Goal: Transaction & Acquisition: Download file/media

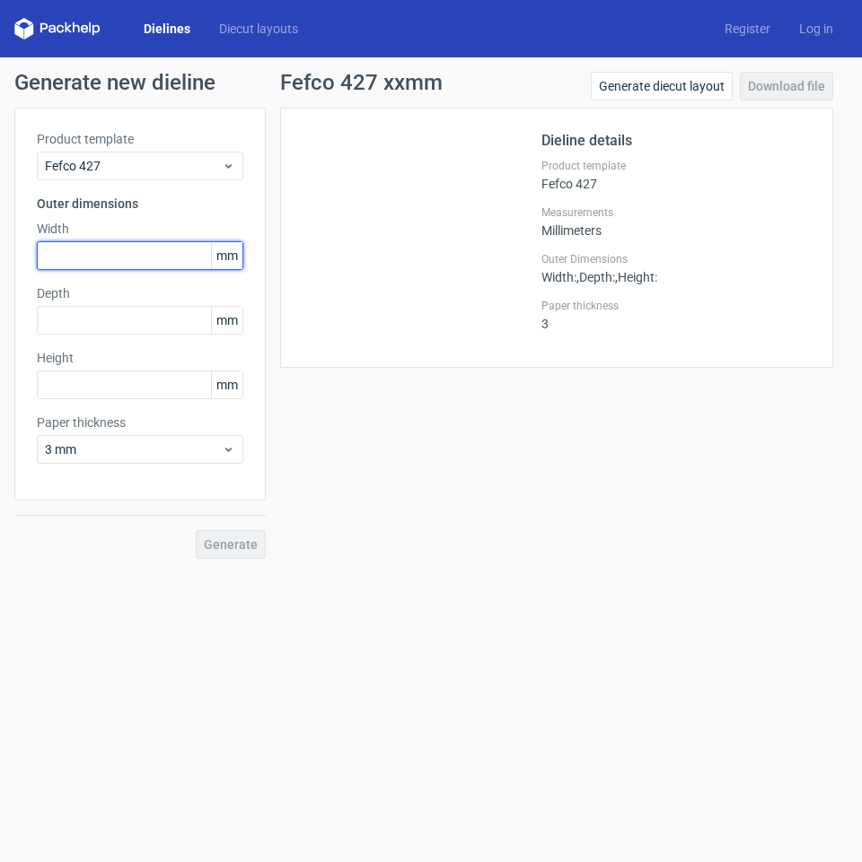
click at [74, 259] on input "text" at bounding box center [140, 255] width 206 height 29
type input "24"
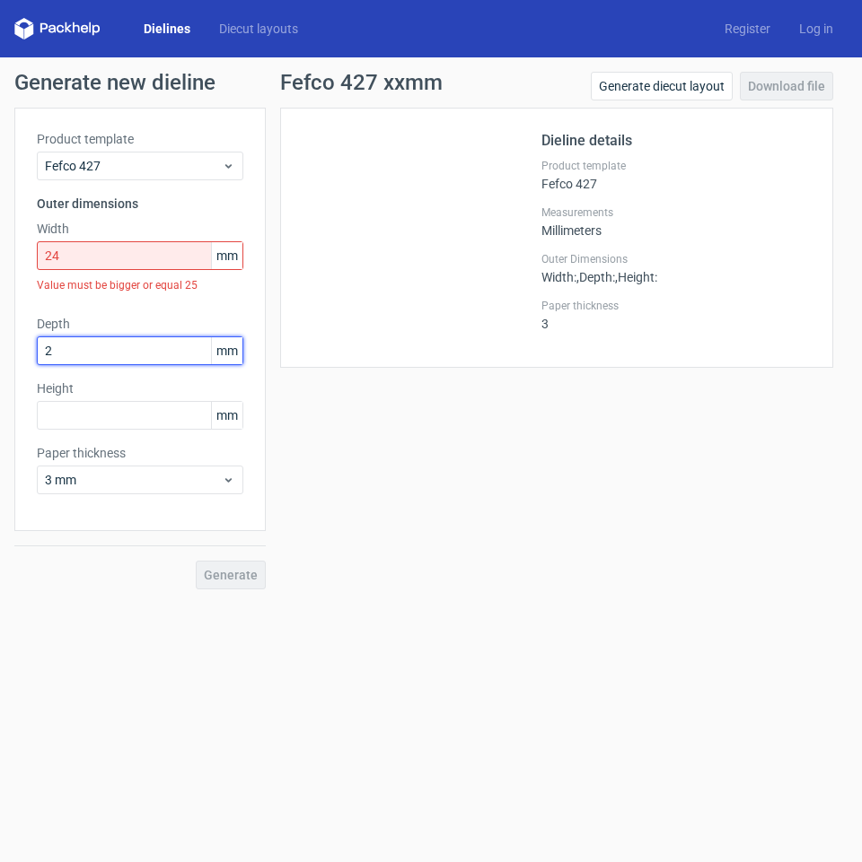
type input "2"
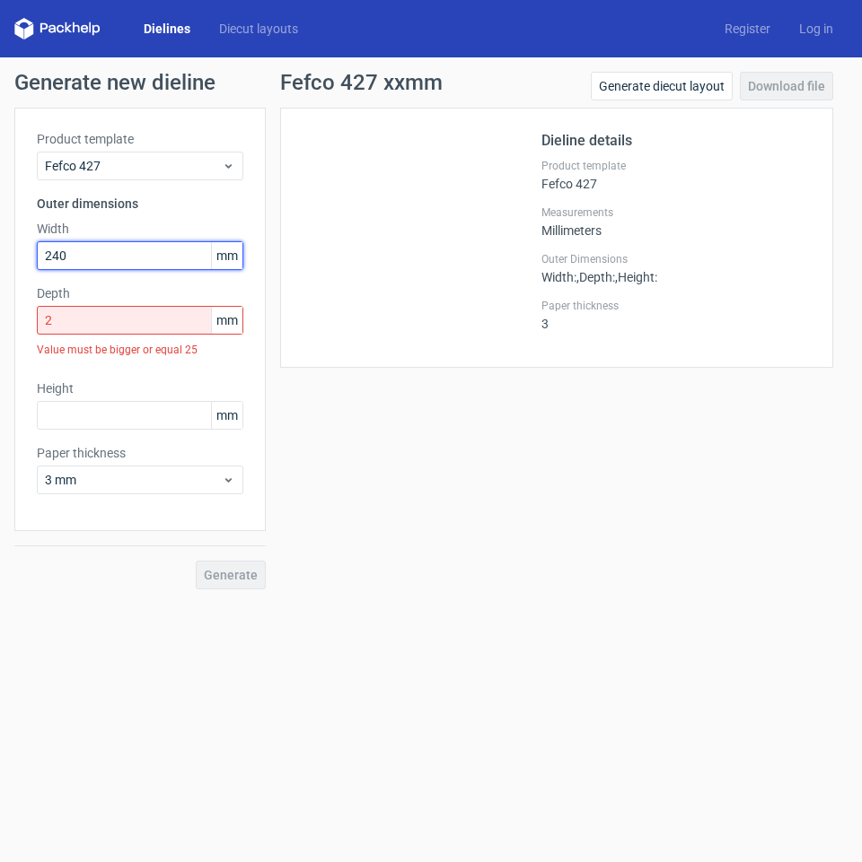
type input "240"
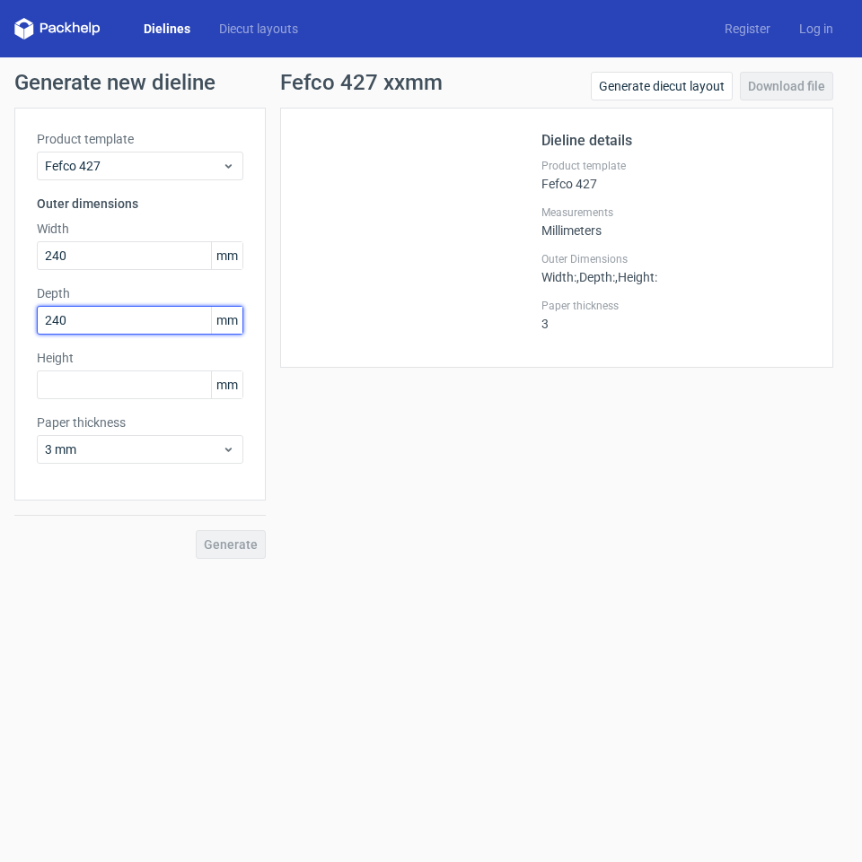
type input "240"
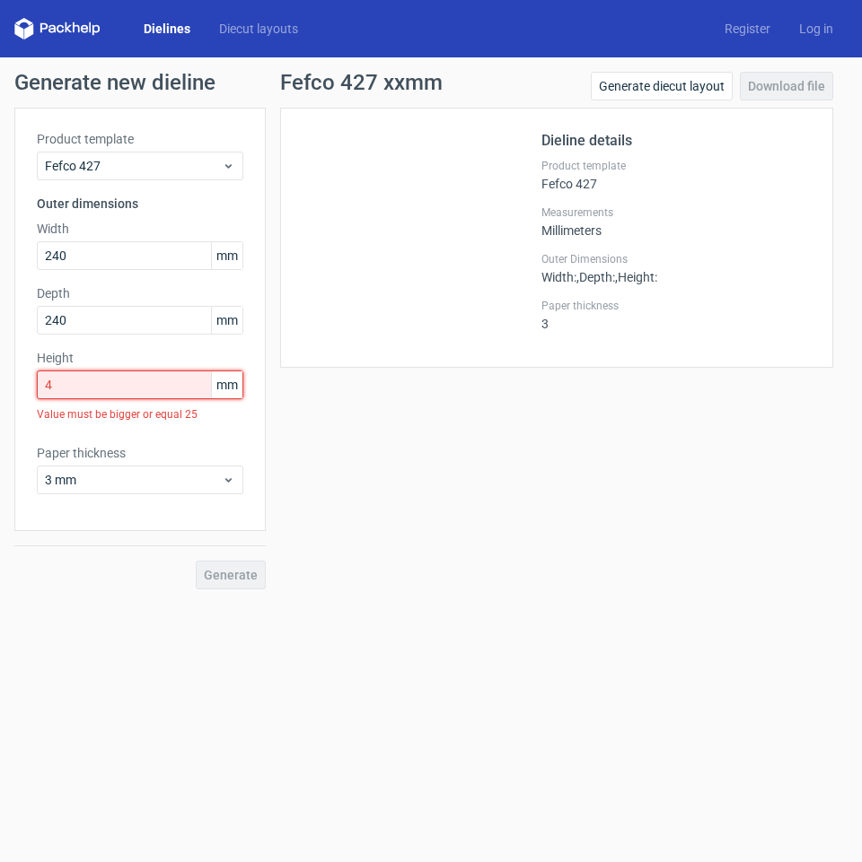
drag, startPoint x: 166, startPoint y: 387, endPoint x: 35, endPoint y: 376, distance: 131.5
click at [35, 376] on div "Product template Fefco 427 Outer dimensions Width 240 mm Depth 240 mm Height 4 …" at bounding box center [139, 320] width 251 height 424
click at [146, 385] on input "4" at bounding box center [140, 385] width 206 height 29
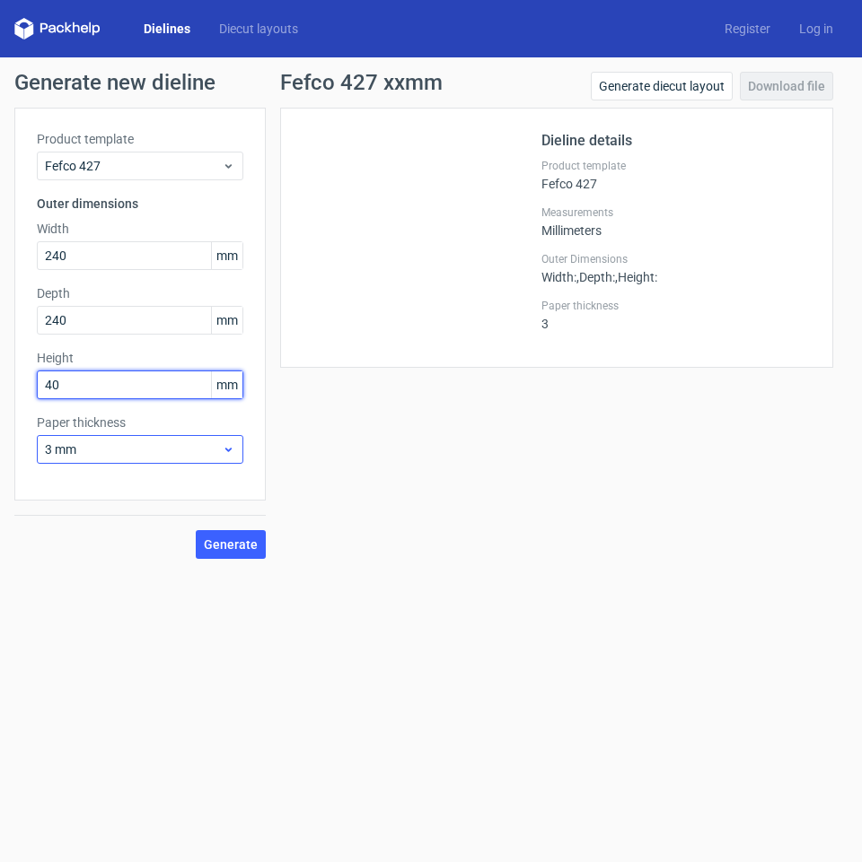
type input "40"
click at [202, 457] on span "3 mm" at bounding box center [133, 450] width 177 height 18
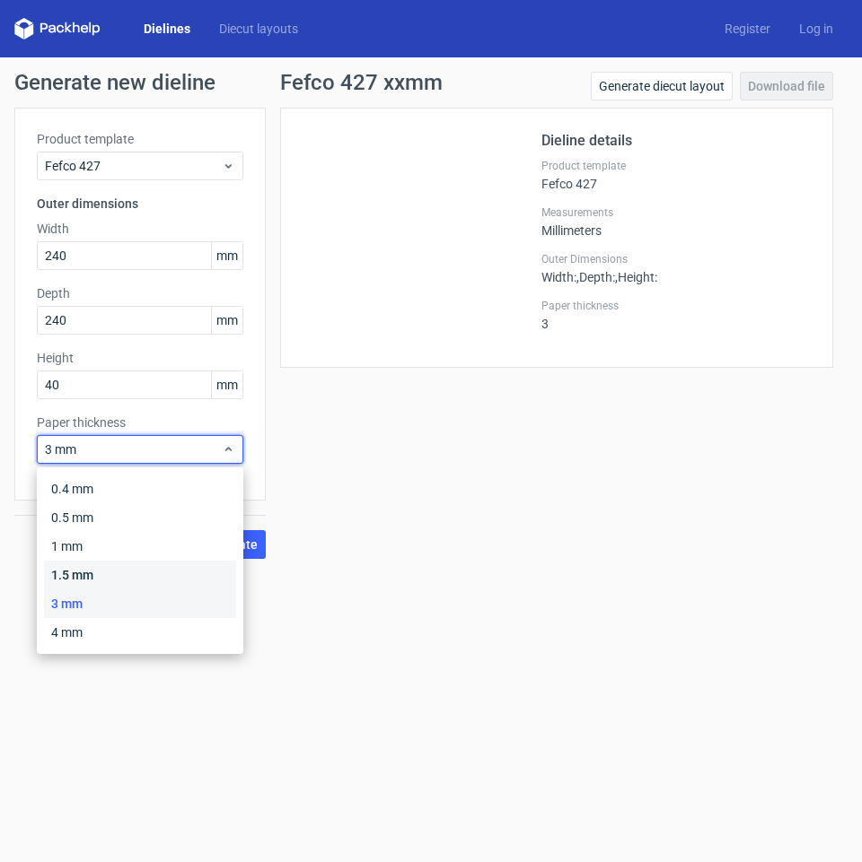
click at [82, 570] on div "1.5 mm" at bounding box center [140, 575] width 192 height 29
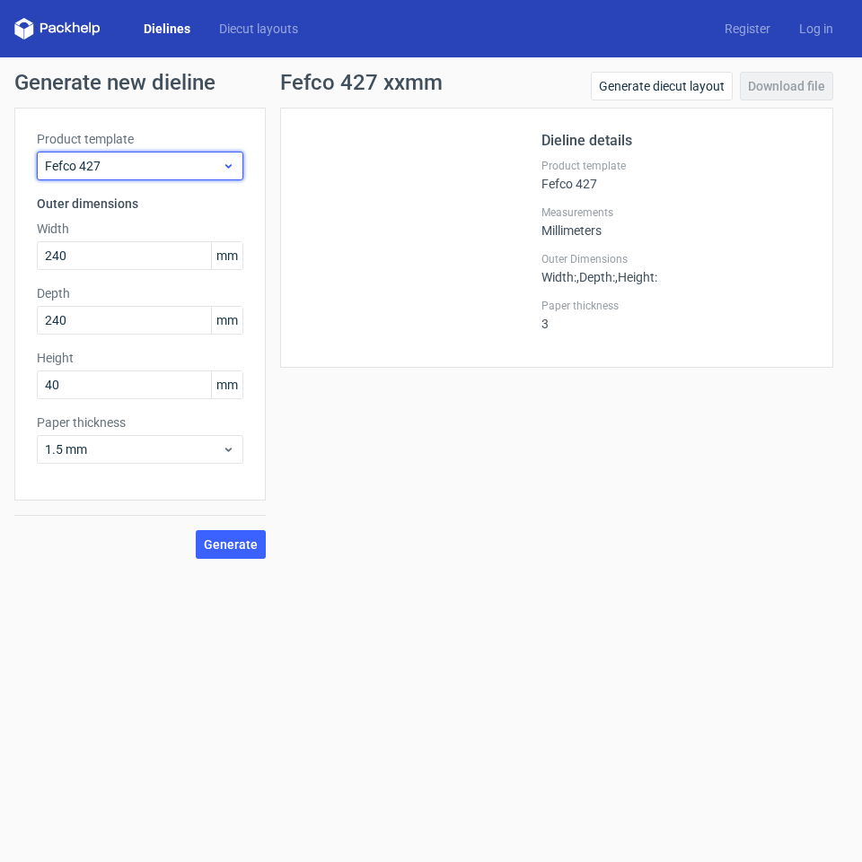
click at [202, 159] on span "Fefco 427" at bounding box center [133, 166] width 177 height 18
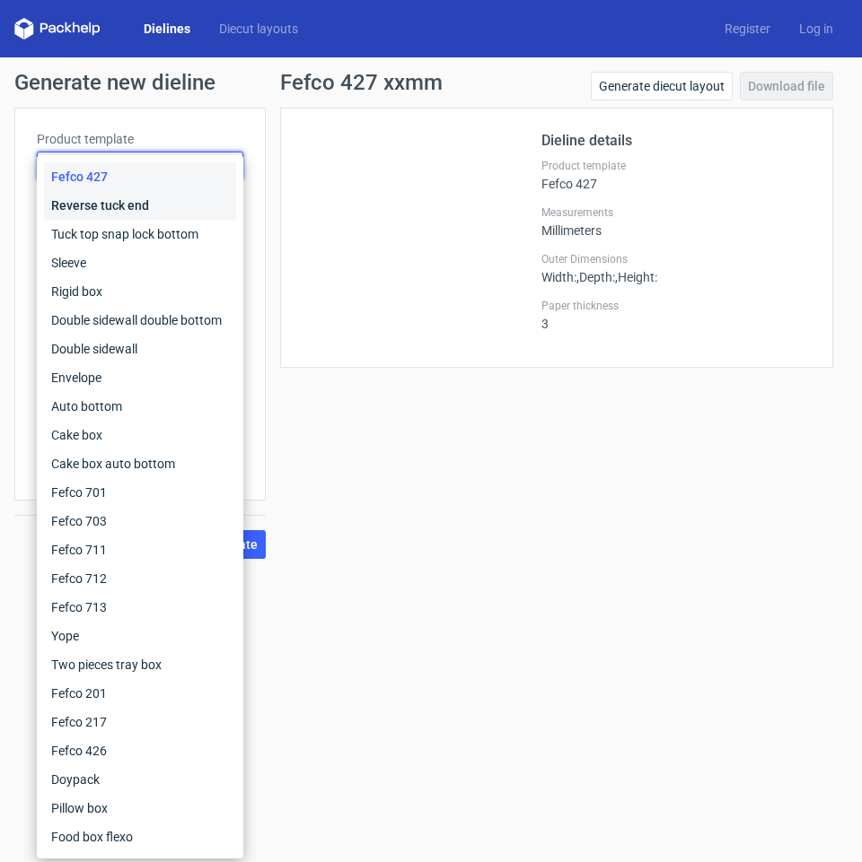
click at [152, 211] on div "Reverse tuck end" at bounding box center [140, 205] width 192 height 29
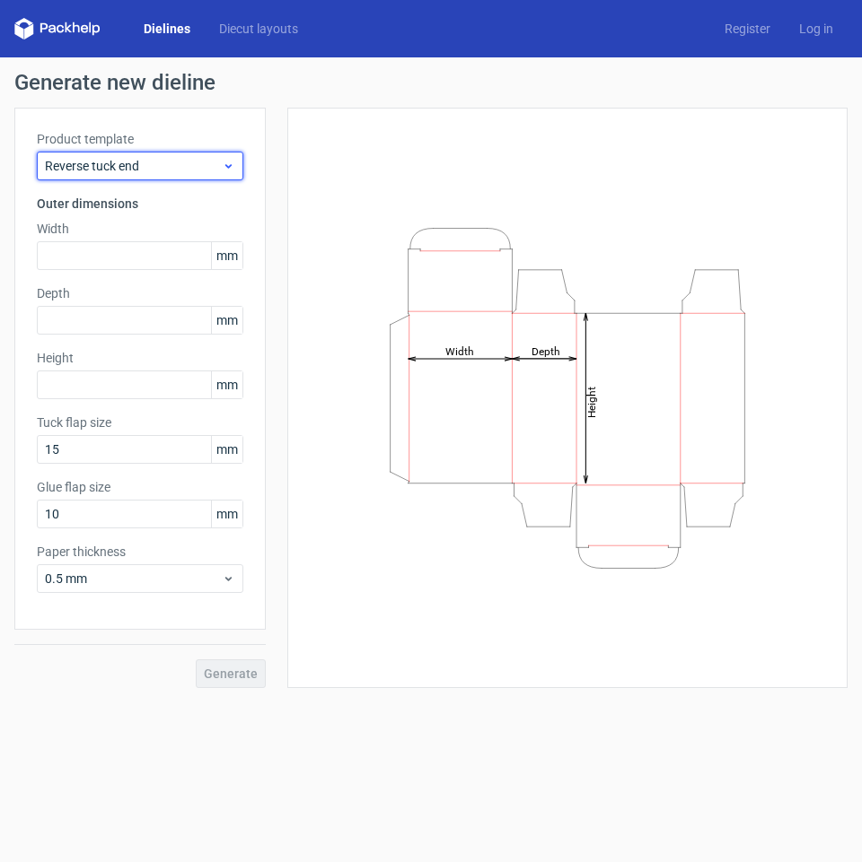
click at [227, 170] on icon at bounding box center [228, 166] width 13 height 14
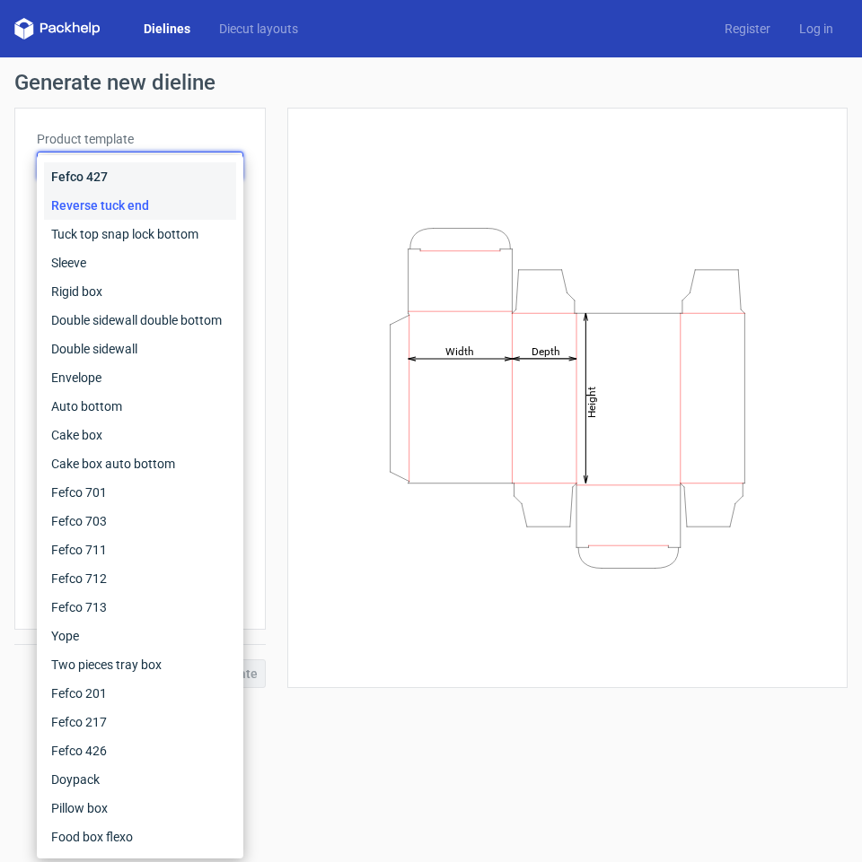
click at [171, 180] on div "Fefco 427" at bounding box center [140, 176] width 192 height 29
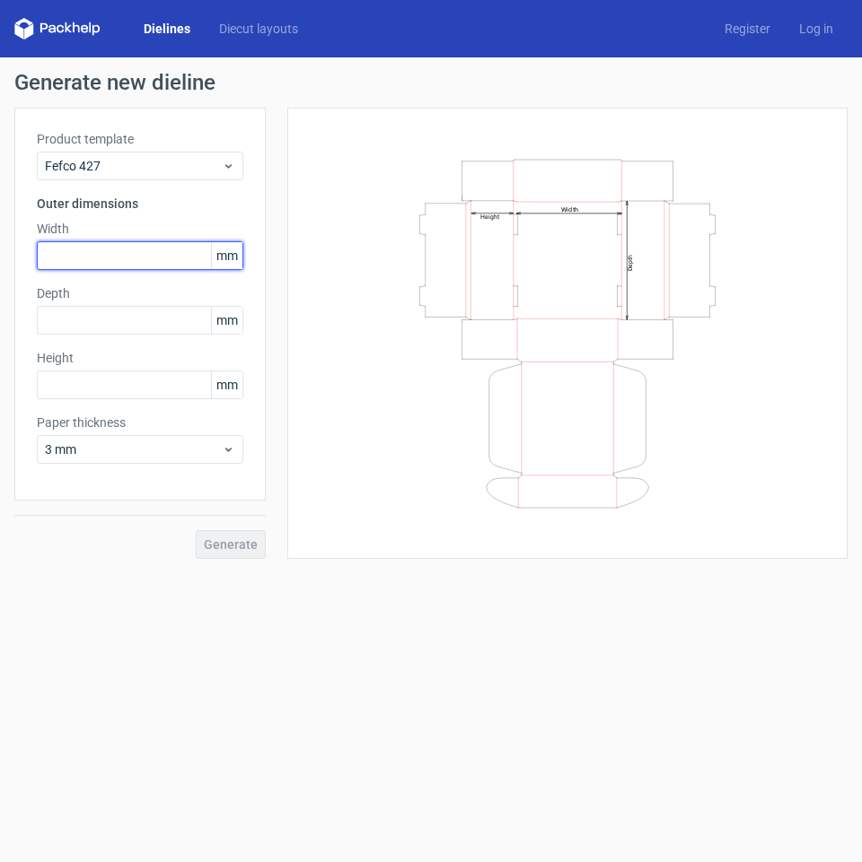
click at [127, 254] on input "text" at bounding box center [140, 255] width 206 height 29
type input "240"
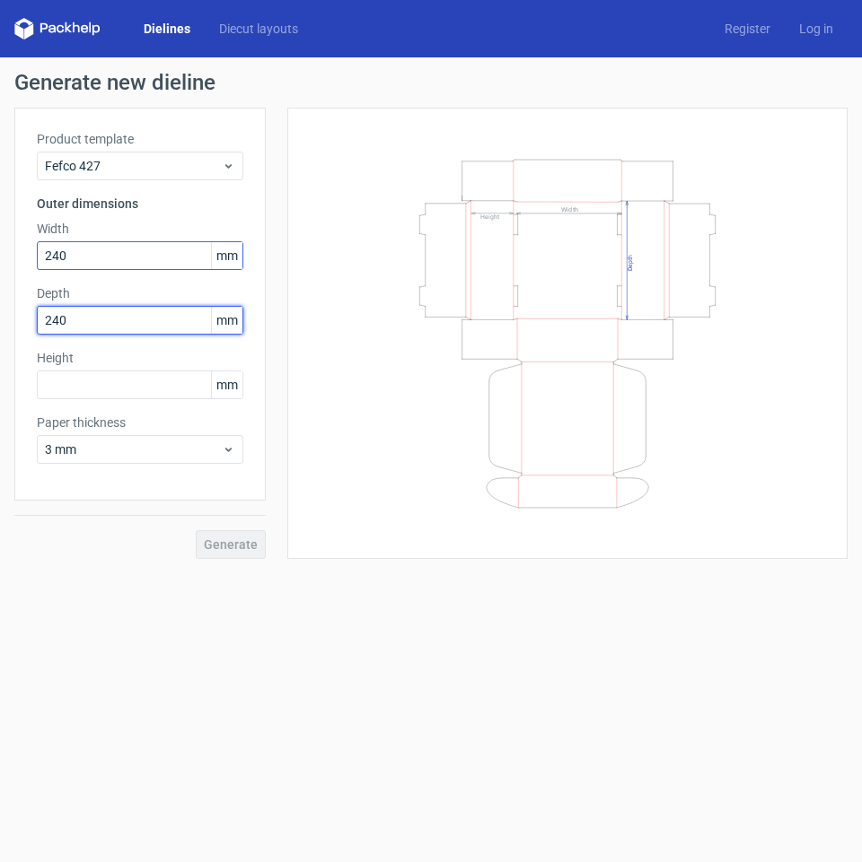
type input "240"
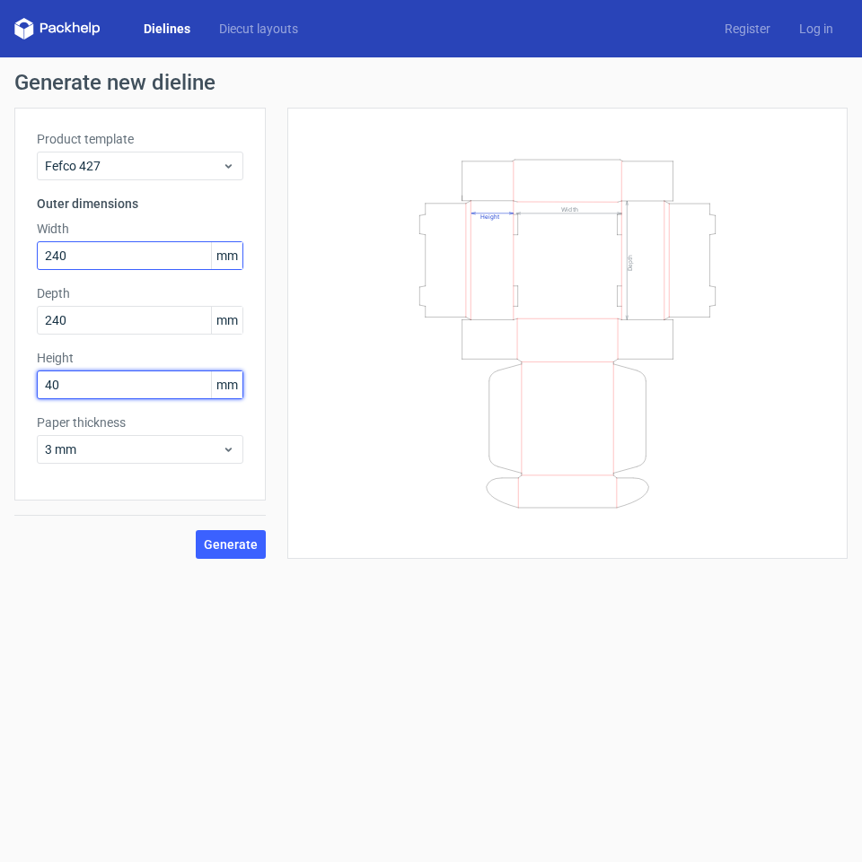
type input "40"
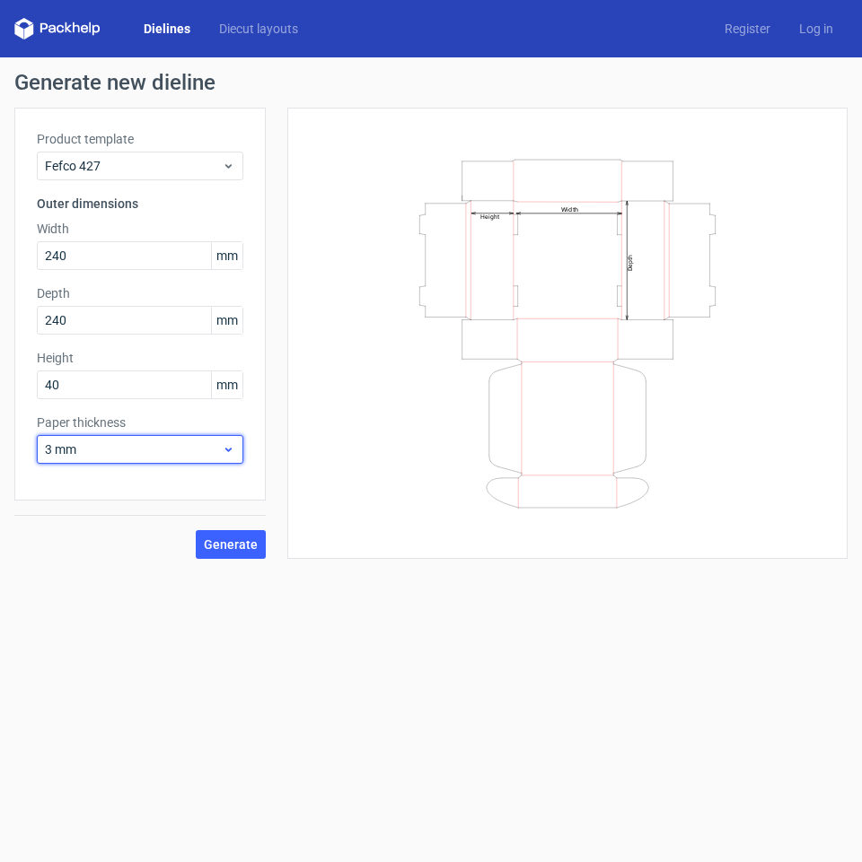
click at [157, 439] on div "3 mm" at bounding box center [140, 449] width 206 height 29
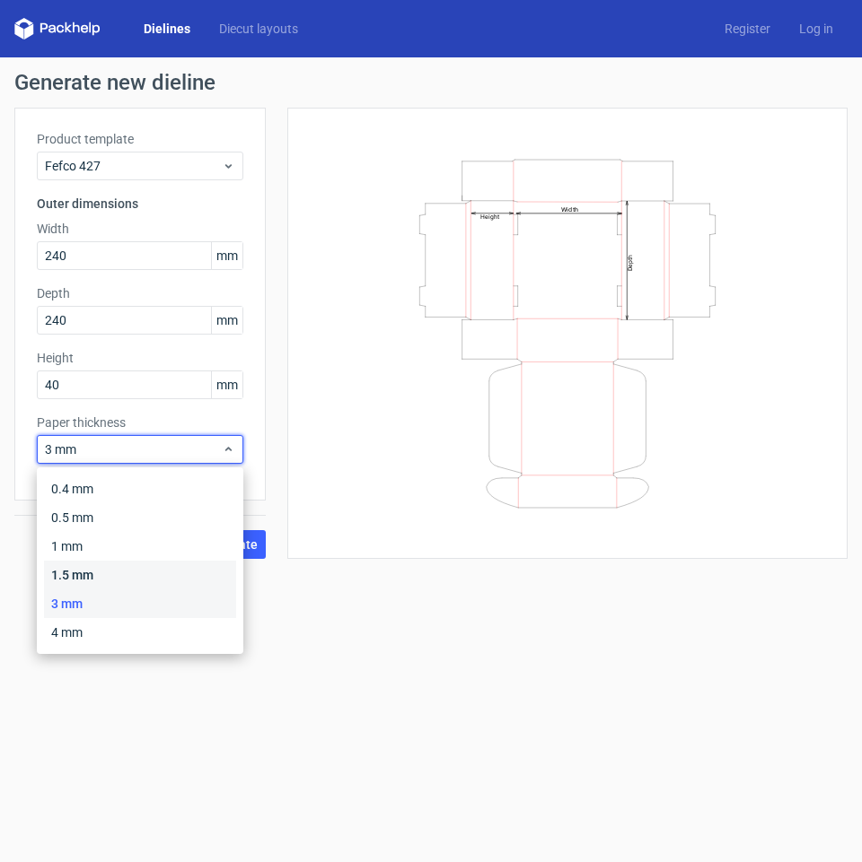
click at [121, 570] on div "1.5 mm" at bounding box center [140, 575] width 192 height 29
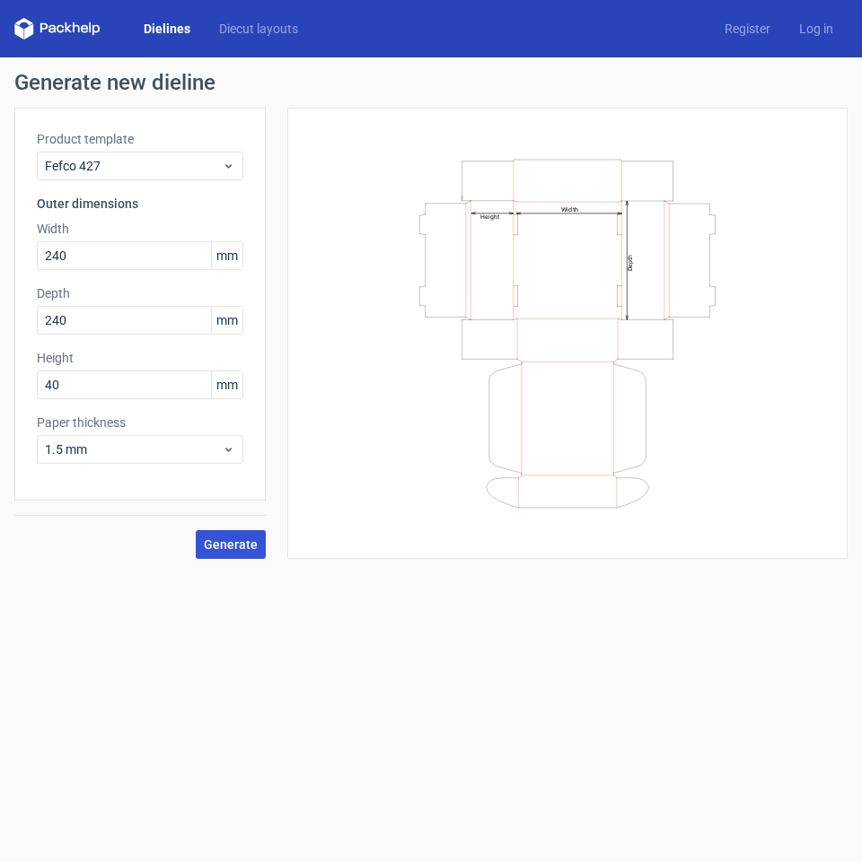
click at [249, 550] on span "Generate" at bounding box center [231, 544] width 54 height 13
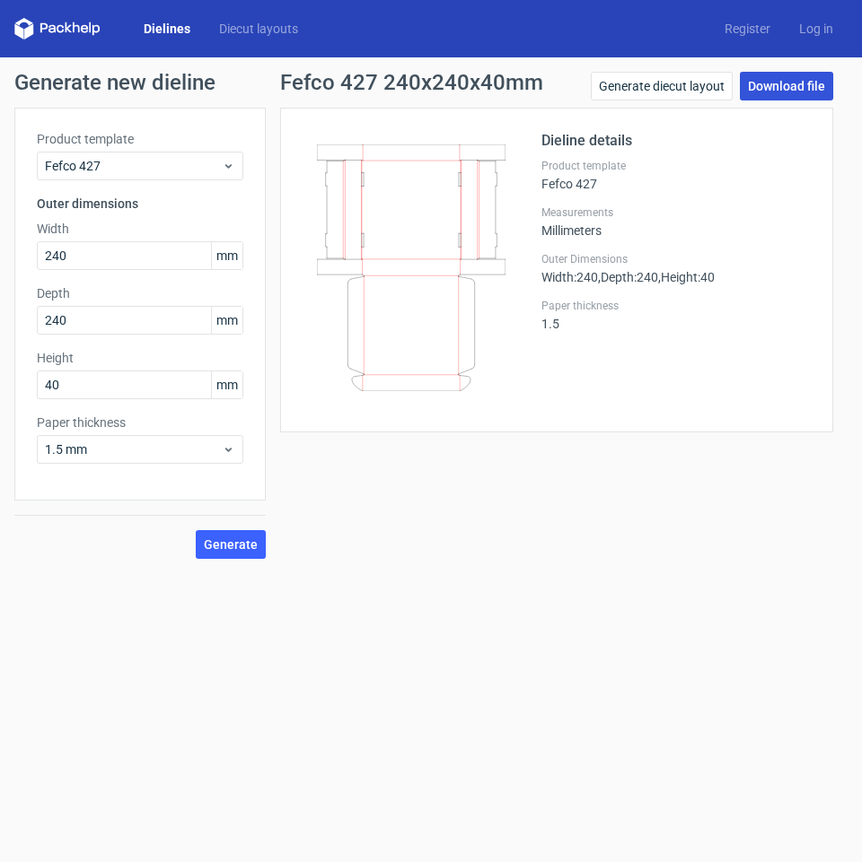
click at [807, 83] on link "Download file" at bounding box center [786, 86] width 93 height 29
drag, startPoint x: 78, startPoint y: 256, endPoint x: 12, endPoint y: 249, distance: 66.8
click at [12, 249] on div "Generate new dieline Product template Fefco 427 Outer dimensions Width 240 mm D…" at bounding box center [431, 315] width 862 height 516
type input "290"
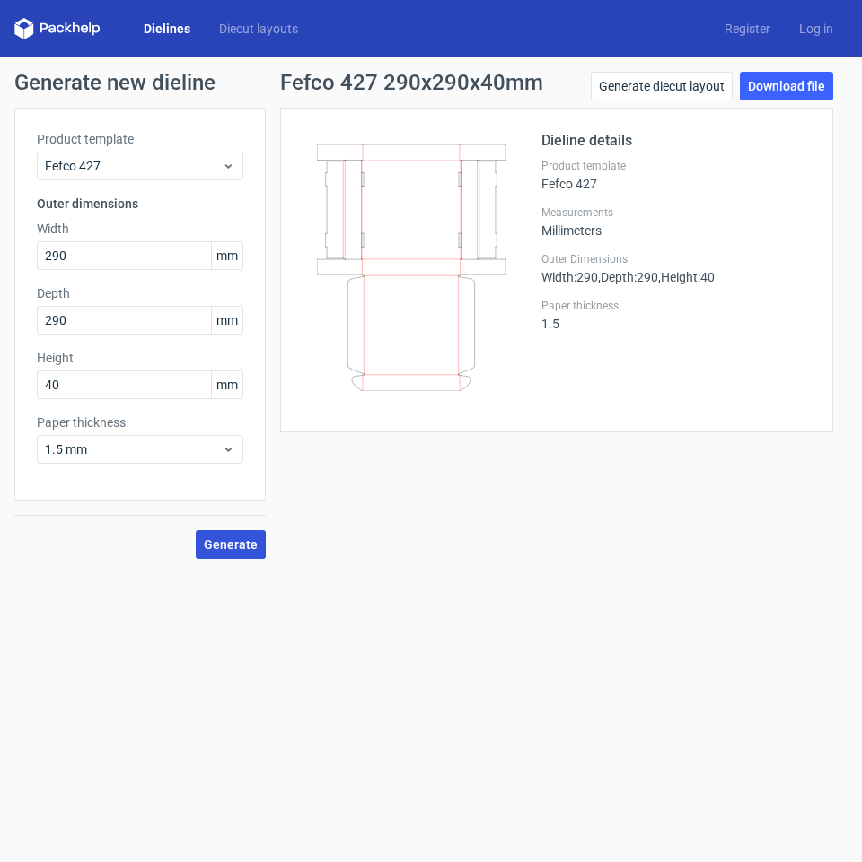
click at [232, 554] on button "Generate" at bounding box center [231, 544] width 70 height 29
click at [797, 91] on link "Download file" at bounding box center [786, 86] width 93 height 29
drag, startPoint x: 106, startPoint y: 263, endPoint x: 5, endPoint y: 254, distance: 100.9
click at [5, 254] on div "Generate new dieline Product template Fefco 427 Outer dimensions Width 290 mm D…" at bounding box center [431, 315] width 862 height 516
type input "345"
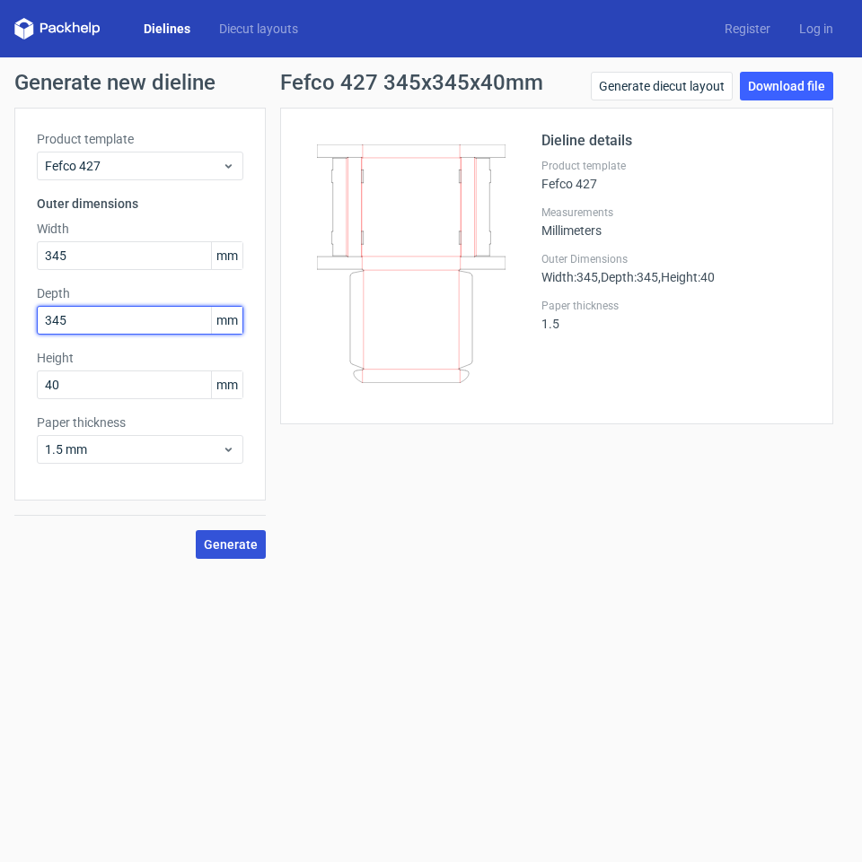
type input "345"
click at [235, 550] on span "Generate" at bounding box center [231, 544] width 54 height 13
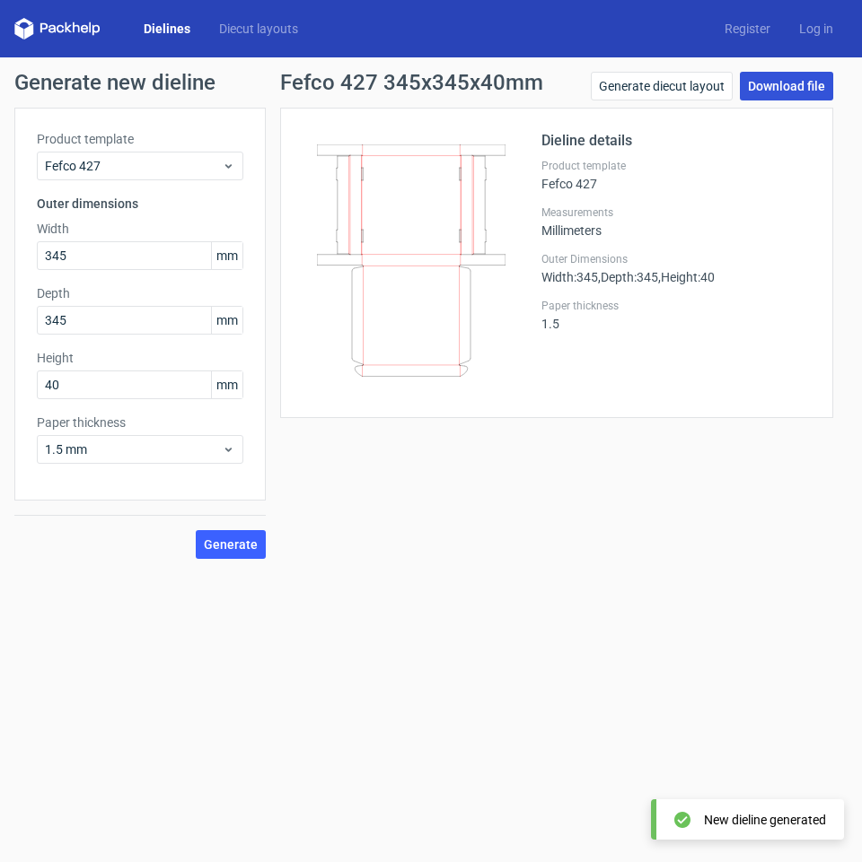
click at [802, 100] on link "Download file" at bounding box center [786, 86] width 93 height 29
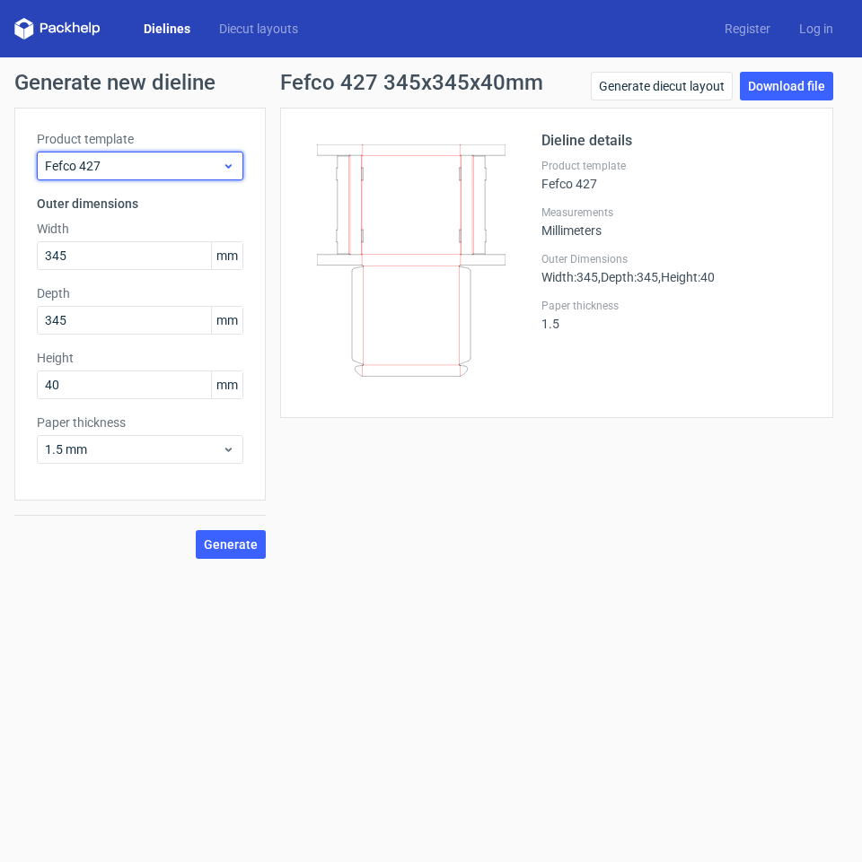
click at [179, 157] on span "Fefco 427" at bounding box center [133, 166] width 177 height 18
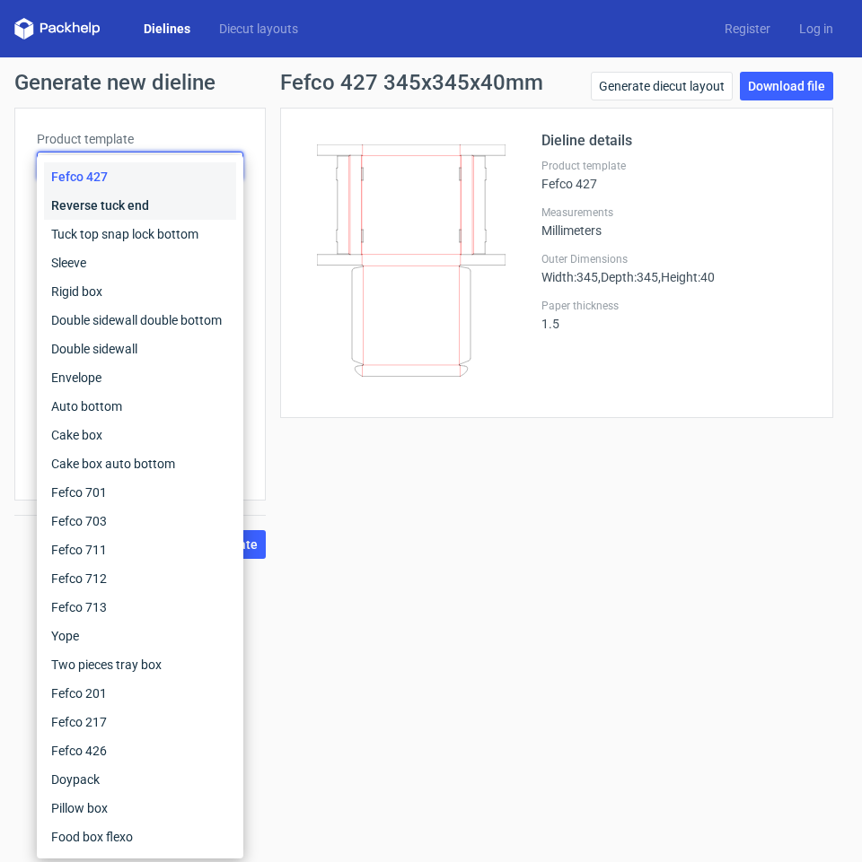
click at [165, 216] on div "Reverse tuck end" at bounding box center [140, 205] width 192 height 29
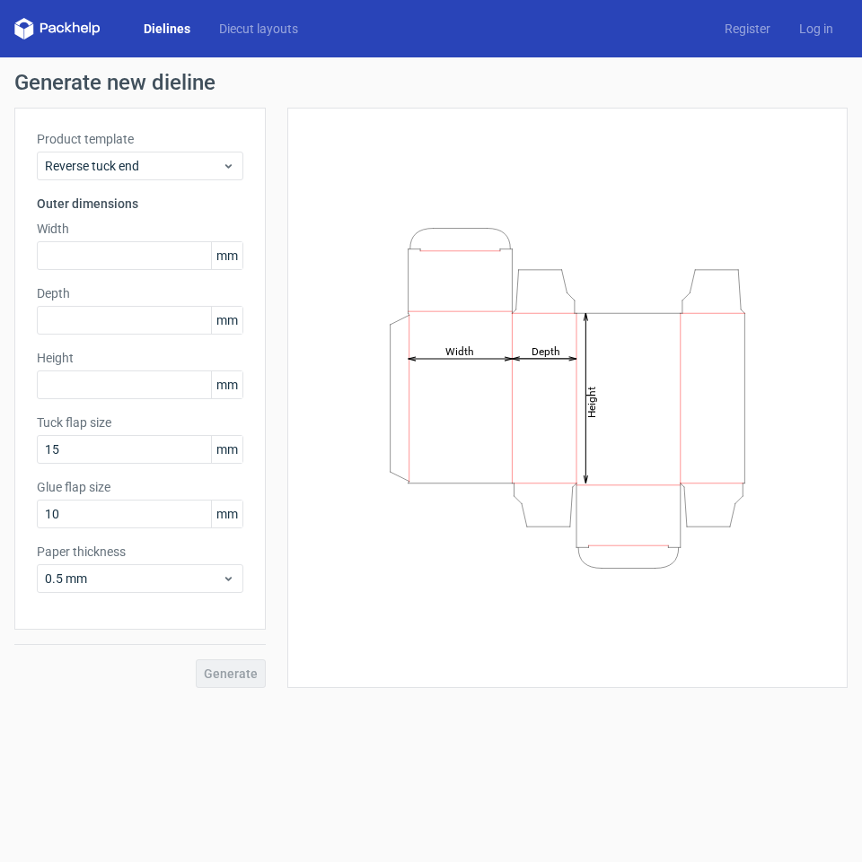
click at [565, 728] on form "Generate new dieline Product template Reverse tuck end Outer dimensions Width m…" at bounding box center [431, 459] width 862 height 805
